Goal: Check status: Check status

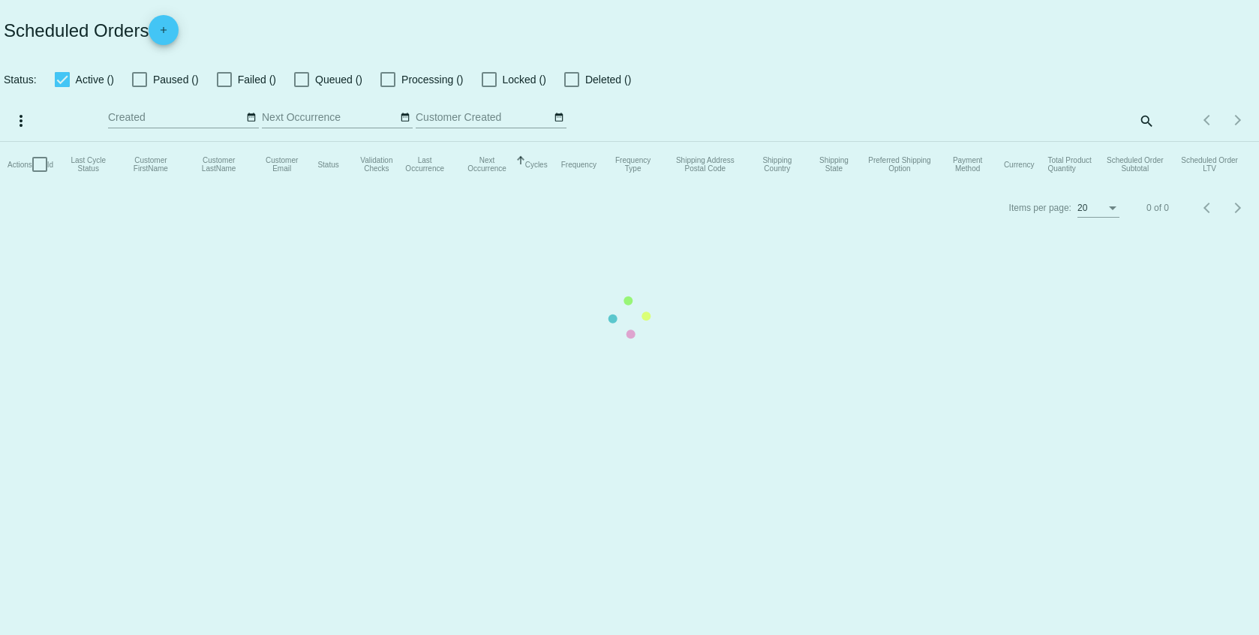
checkbox input "false"
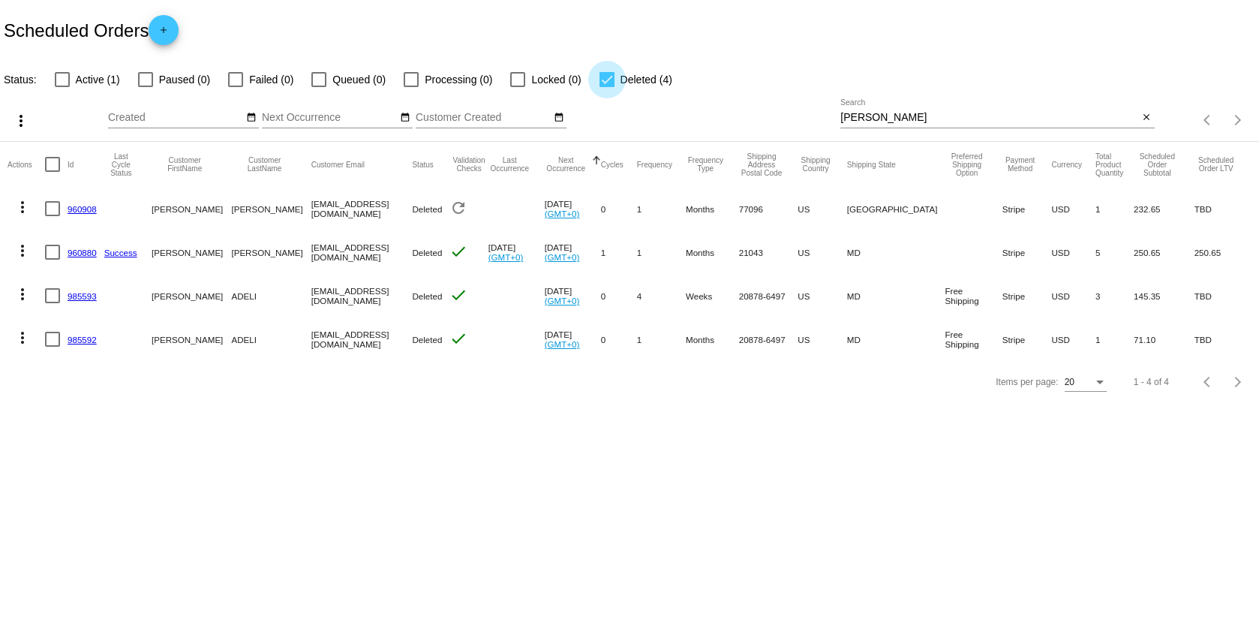
click at [603, 77] on div at bounding box center [607, 79] width 15 height 15
click at [606, 87] on input "Deleted (4)" at bounding box center [606, 87] width 1 height 1
checkbox input "false"
click at [843, 114] on input "[PERSON_NAME]" at bounding box center [989, 118] width 298 height 12
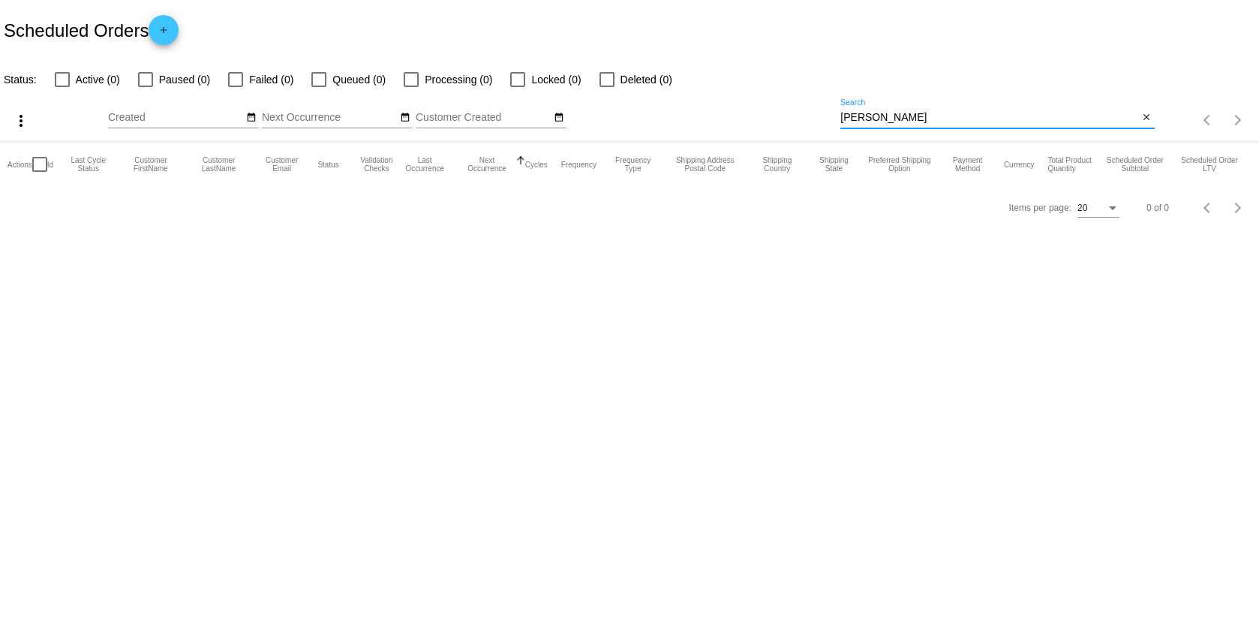
type input "[PERSON_NAME]"
